Goal: Check status: Check status

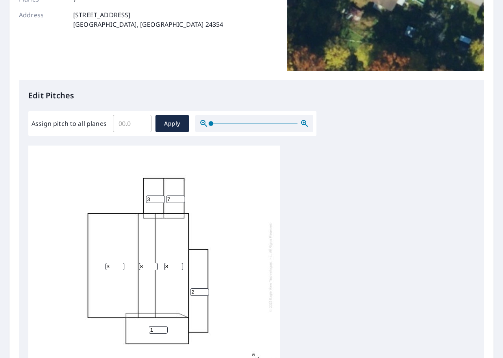
scroll to position [8, 0]
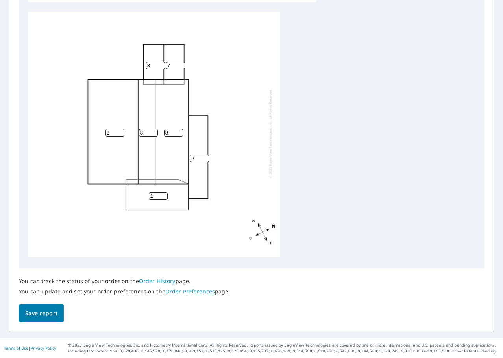
click at [50, 313] on span "Save report" at bounding box center [41, 313] width 32 height 10
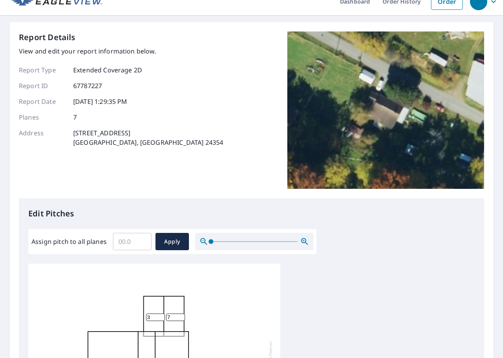
scroll to position [0, 0]
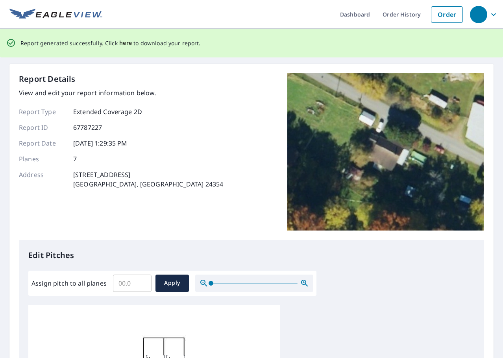
click at [125, 43] on span "here" at bounding box center [125, 43] width 13 height 10
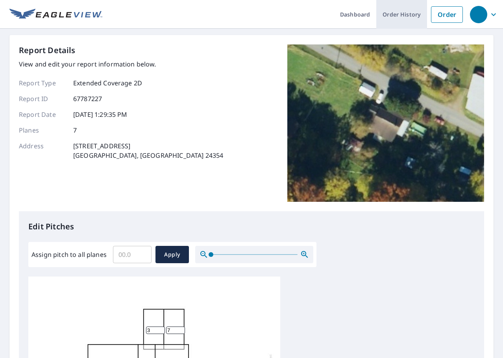
click at [383, 20] on link "Order History" at bounding box center [401, 14] width 51 height 29
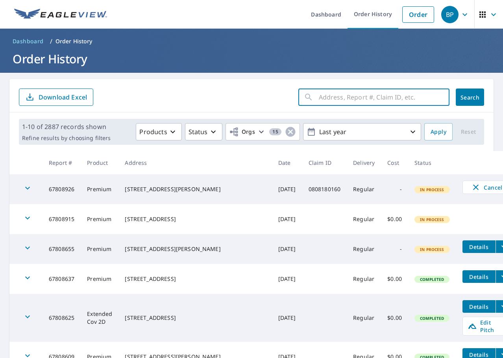
click at [341, 101] on input "text" at bounding box center [383, 97] width 131 height 22
type input "259 River"
click button "Search" at bounding box center [469, 96] width 28 height 17
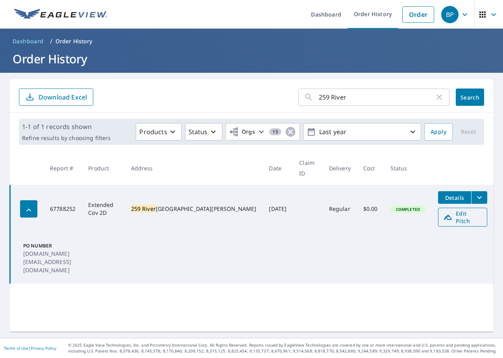
click at [454, 210] on span "Edit Pitch" at bounding box center [462, 217] width 39 height 15
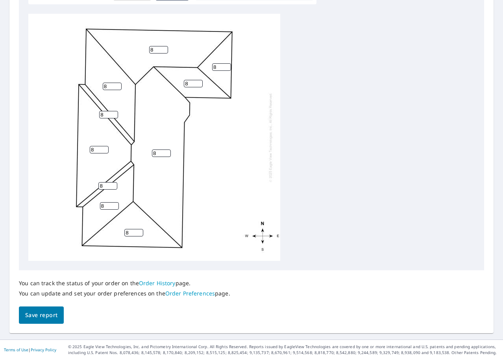
scroll to position [264, 0]
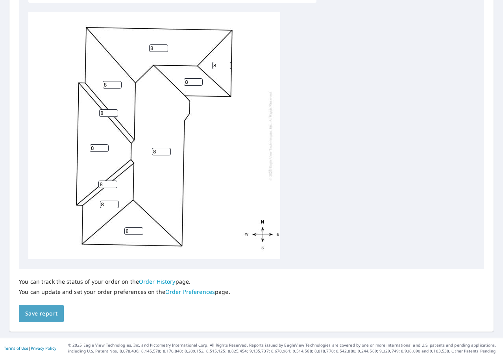
click at [57, 313] on button "Save report" at bounding box center [41, 314] width 45 height 18
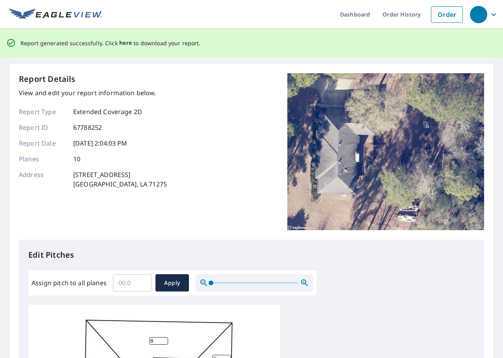
click at [121, 43] on span "here" at bounding box center [125, 43] width 13 height 10
